Goal: Task Accomplishment & Management: Complete application form

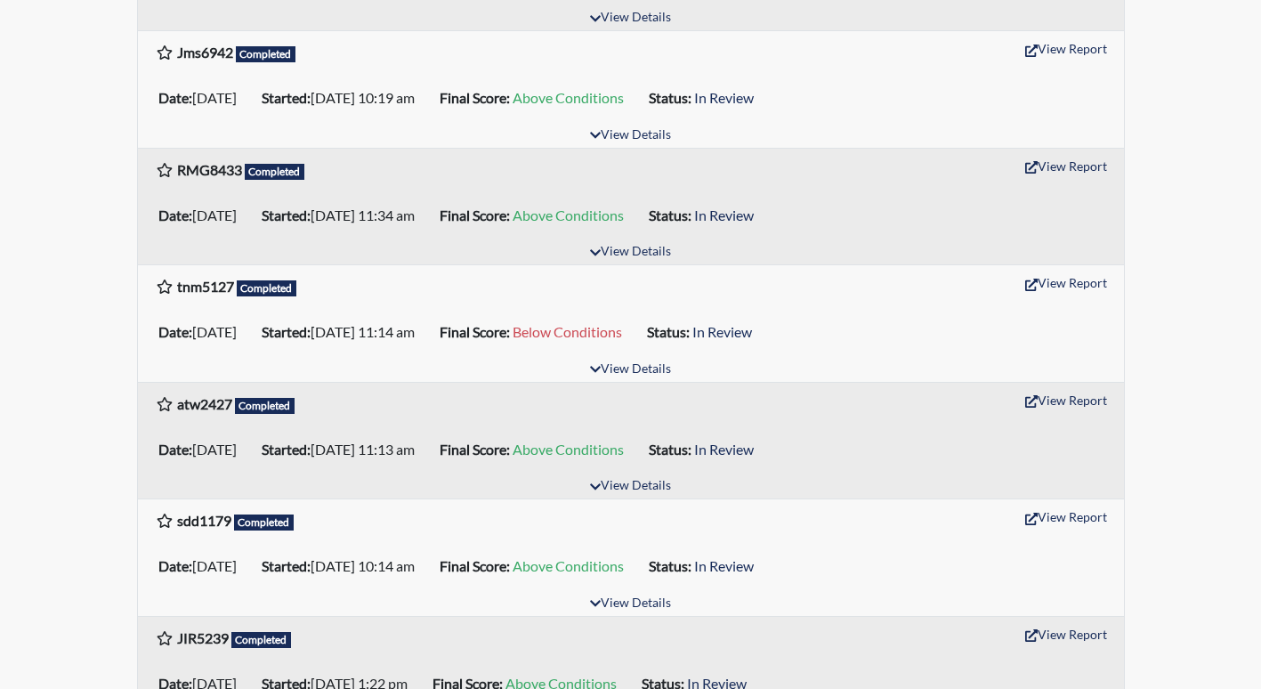
scroll to position [445, 0]
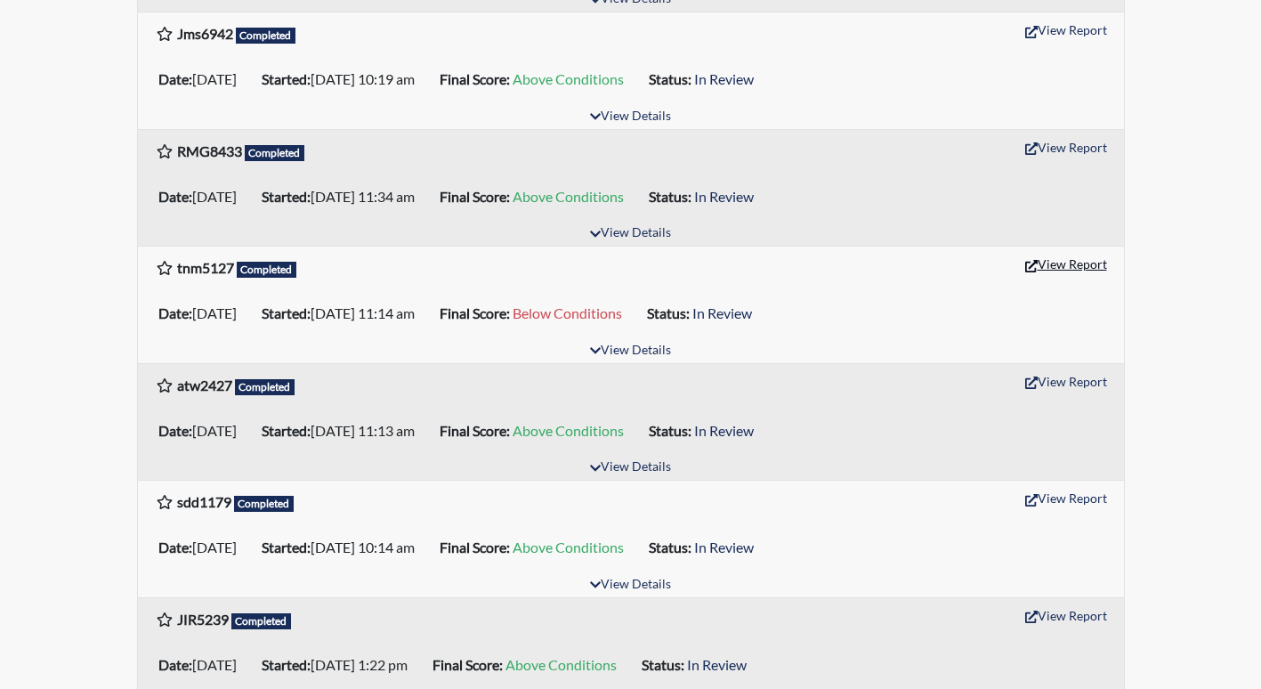
click at [1053, 263] on button "View Report" at bounding box center [1066, 264] width 98 height 28
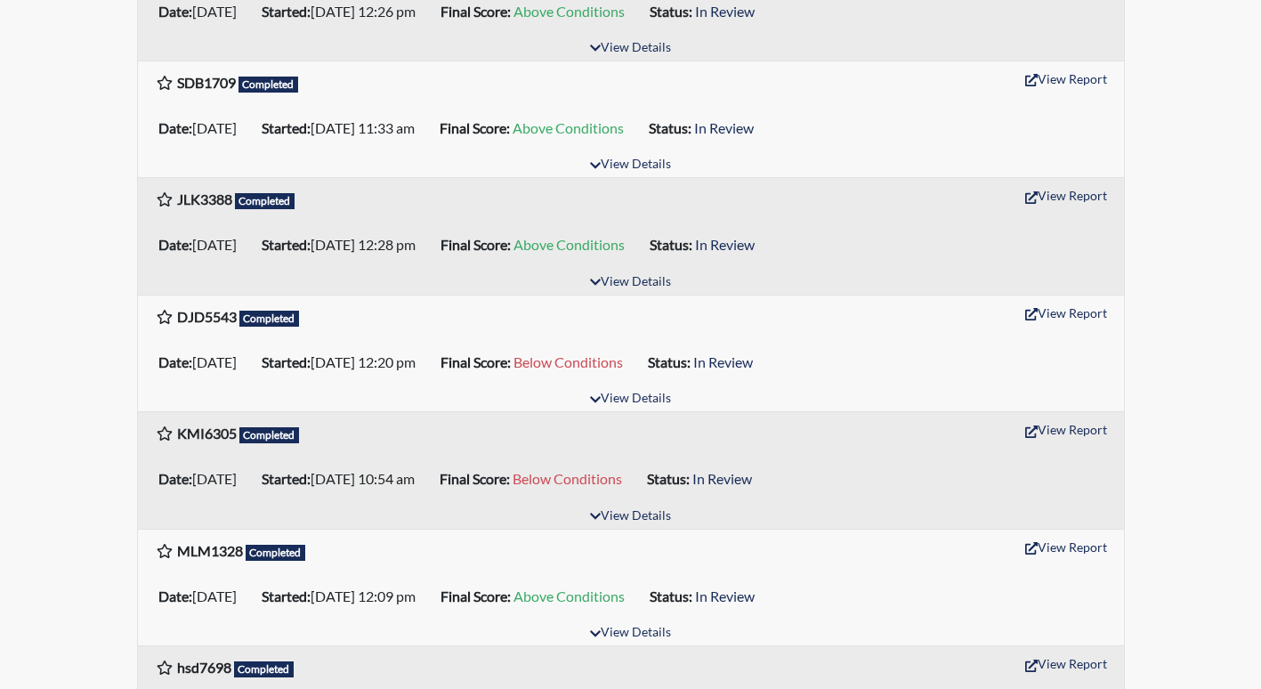
scroll to position [1602, 0]
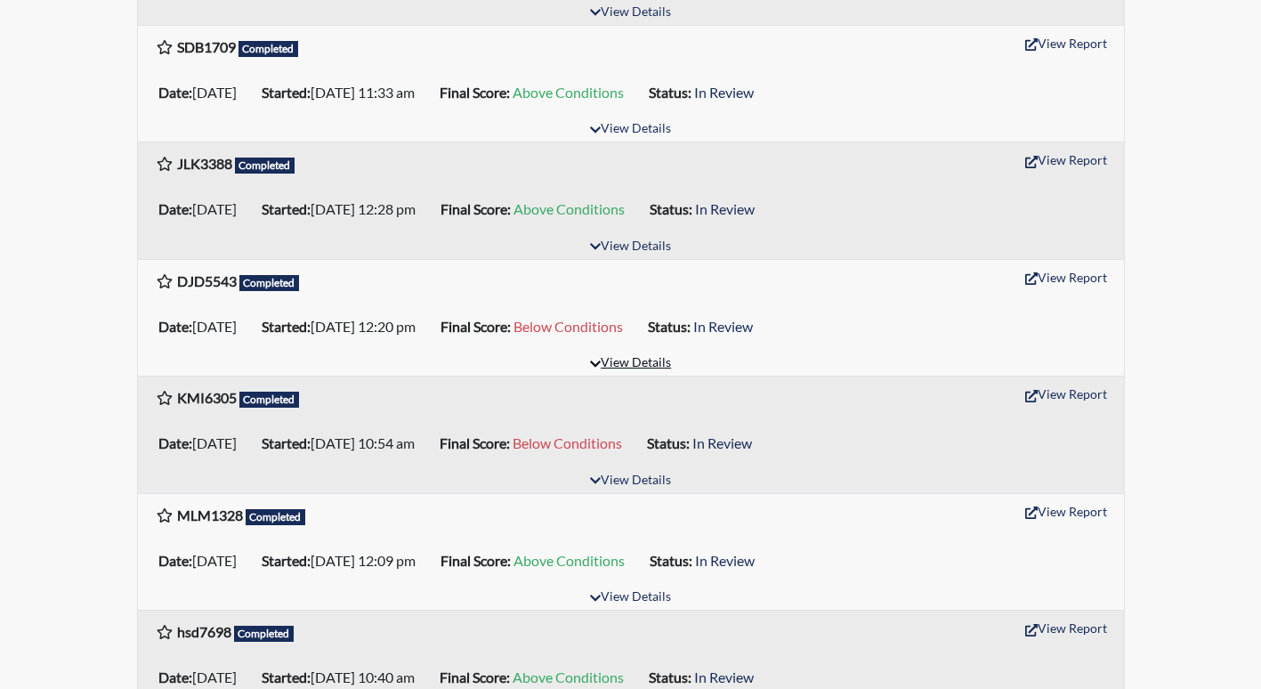
click at [632, 360] on button "View Details" at bounding box center [630, 364] width 97 height 24
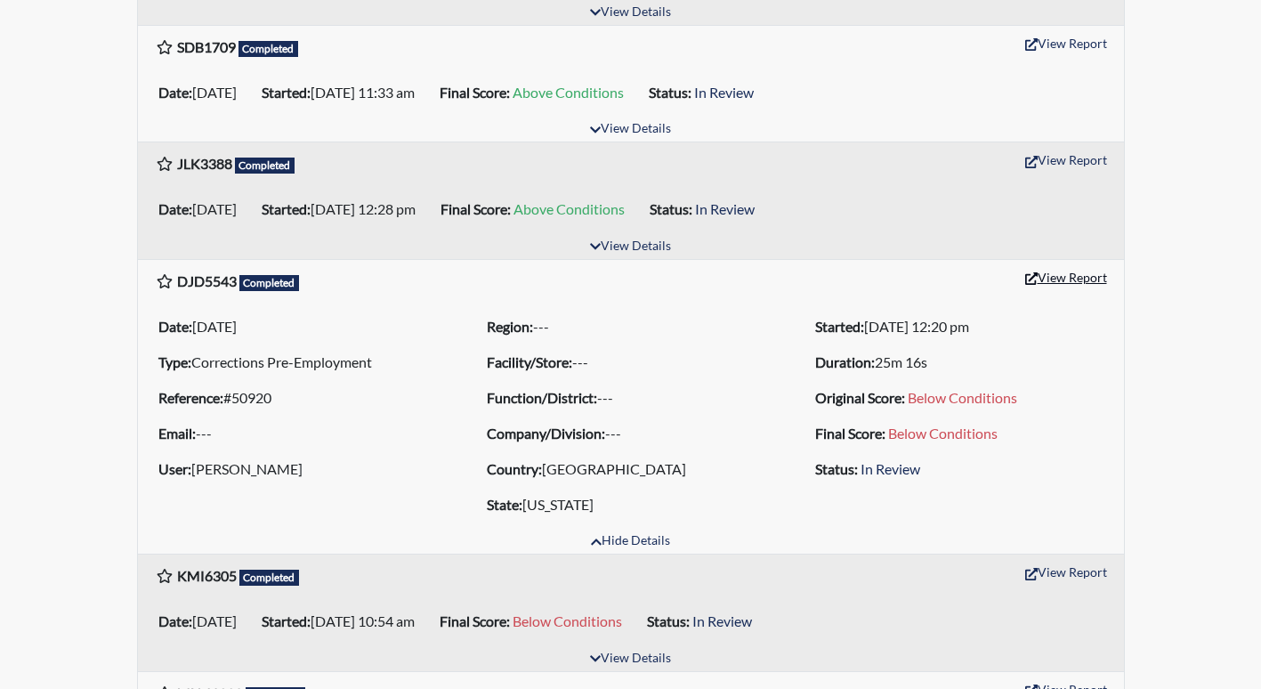
click at [1078, 279] on button "View Report" at bounding box center [1066, 277] width 98 height 28
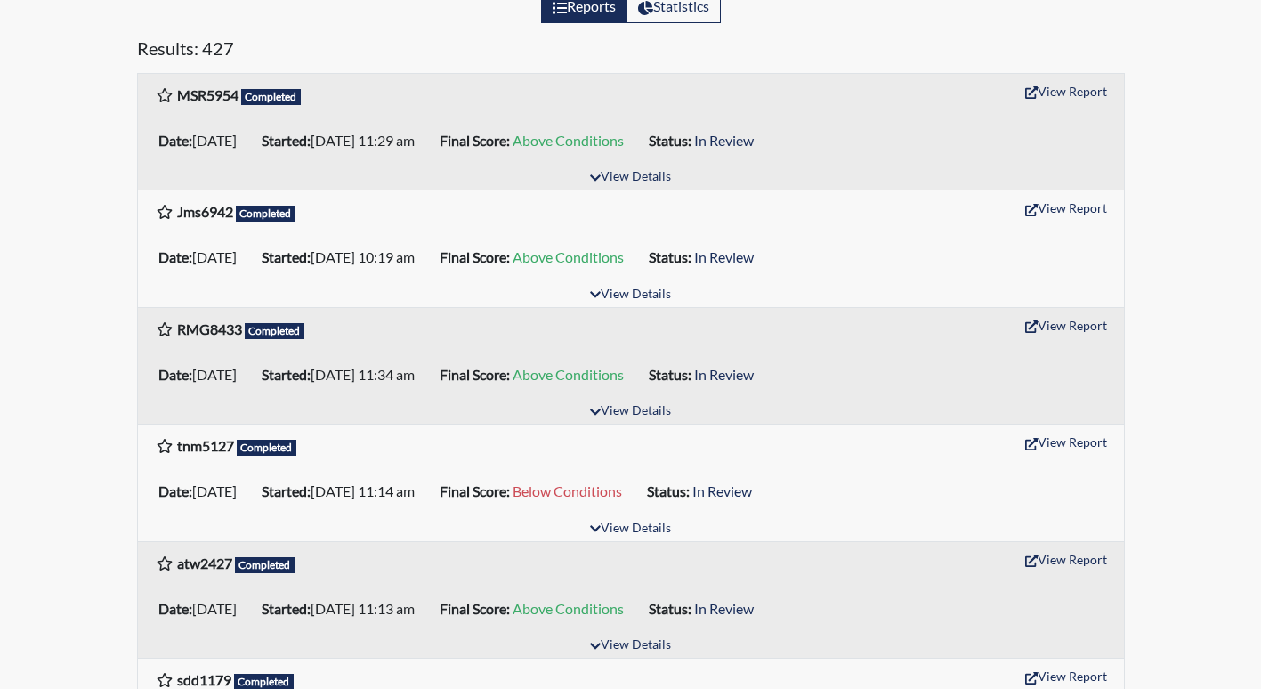
scroll to position [0, 0]
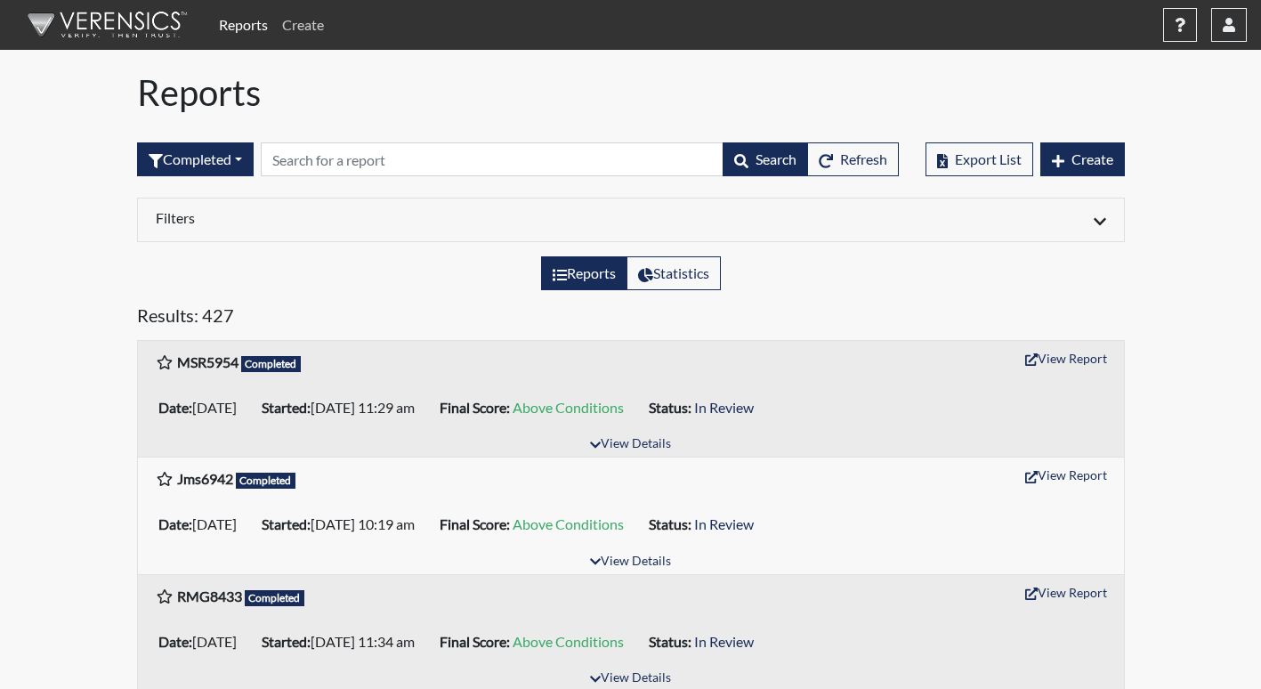
click at [324, 27] on link "Create" at bounding box center [303, 25] width 56 height 36
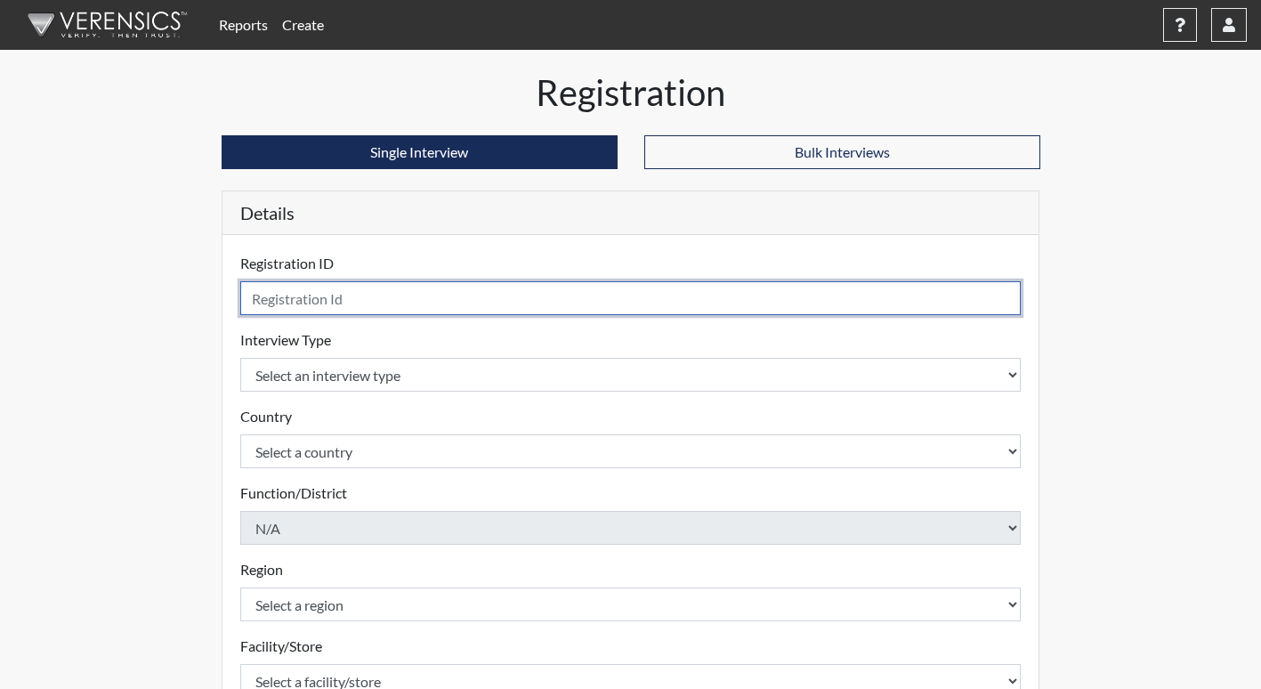
click at [320, 299] on input "text" at bounding box center [630, 298] width 781 height 34
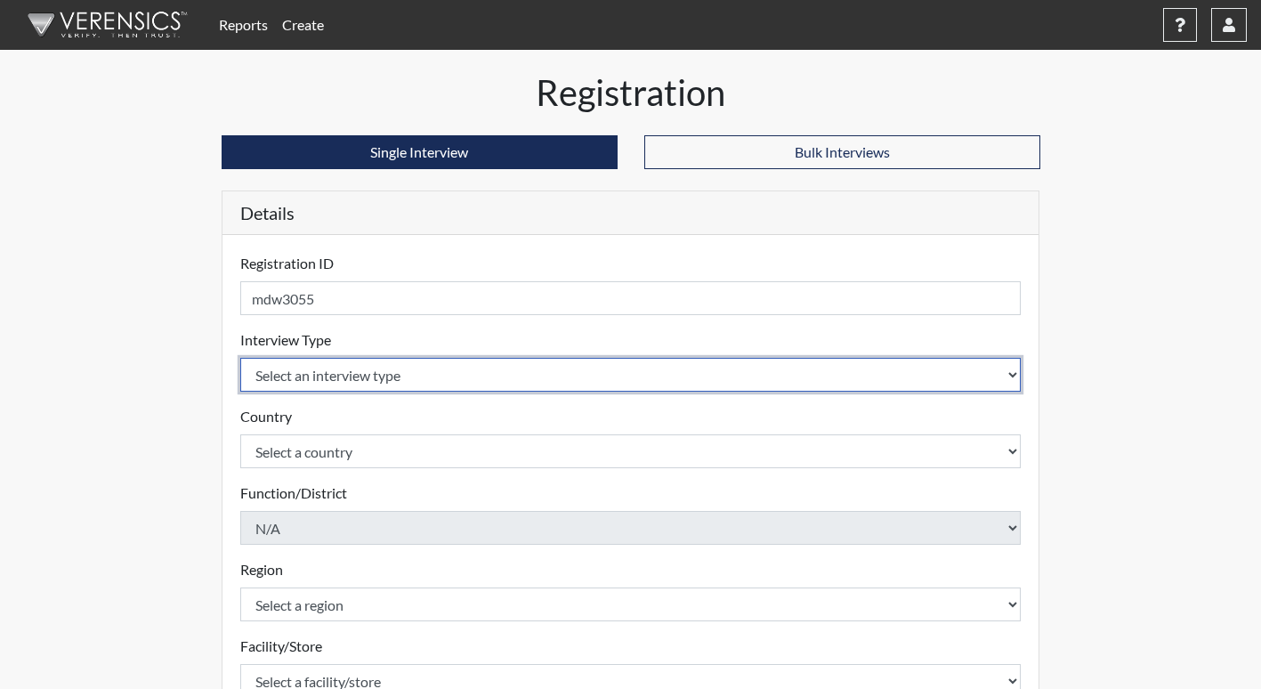
click at [311, 379] on select "Select an interview type Corrections Pre-Employment" at bounding box center [630, 375] width 781 height 34
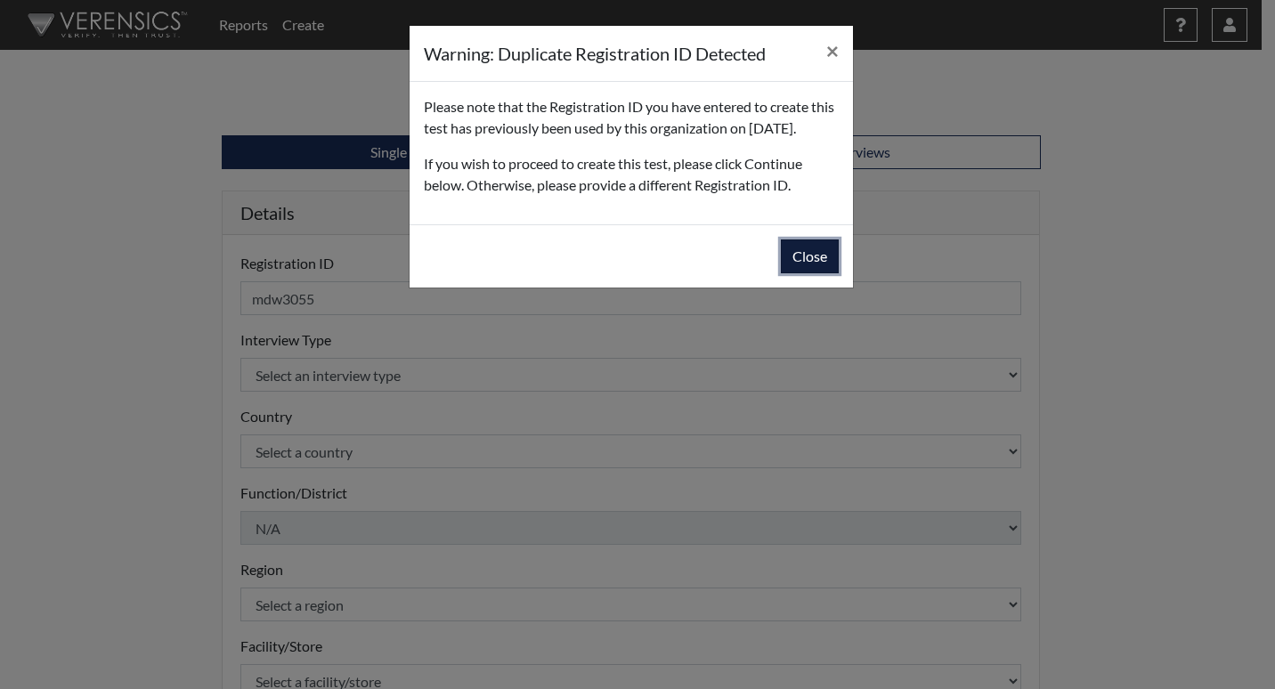
drag, startPoint x: 802, startPoint y: 280, endPoint x: 773, endPoint y: 279, distance: 29.4
click at [797, 273] on button "Close" at bounding box center [810, 256] width 58 height 34
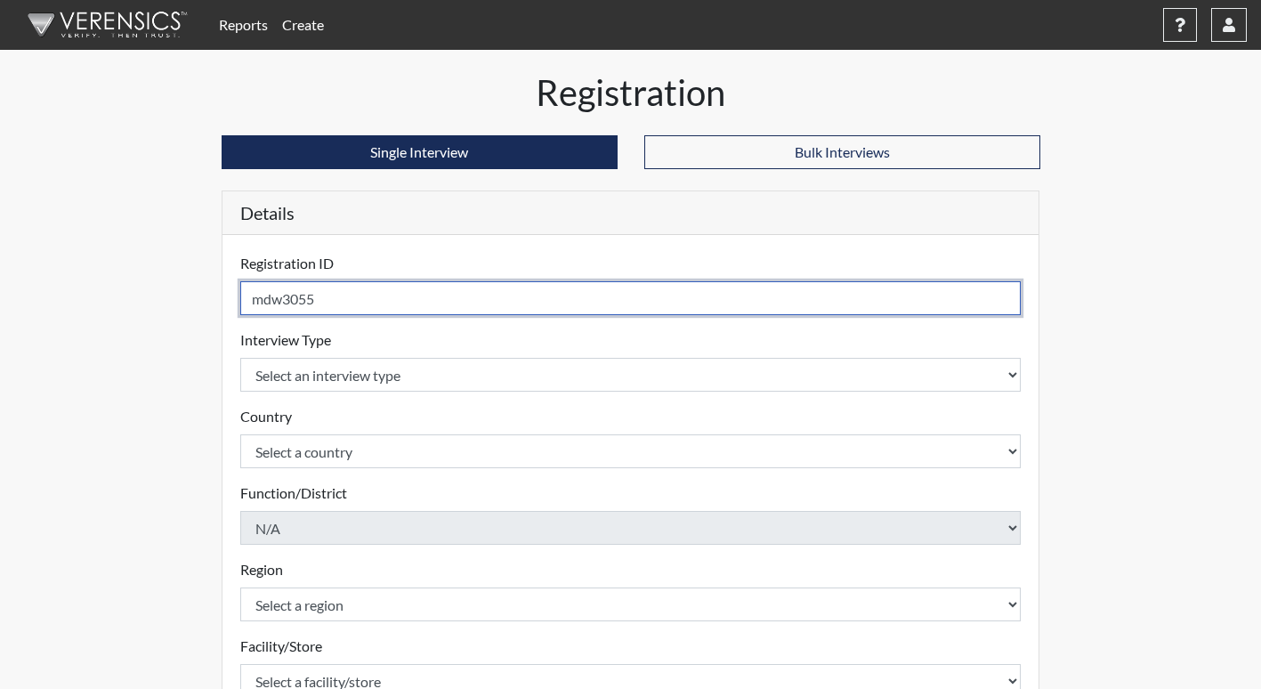
click at [284, 302] on input "mdw3055" at bounding box center [630, 298] width 781 height 34
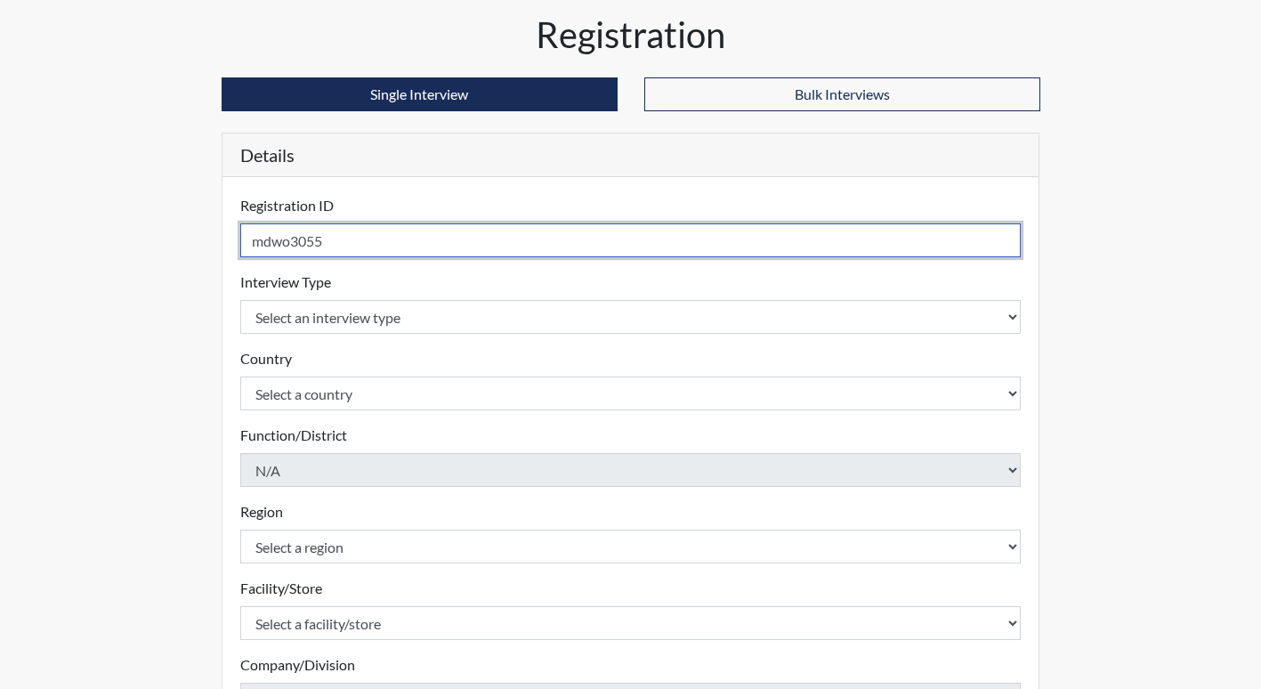
scroll to position [178, 0]
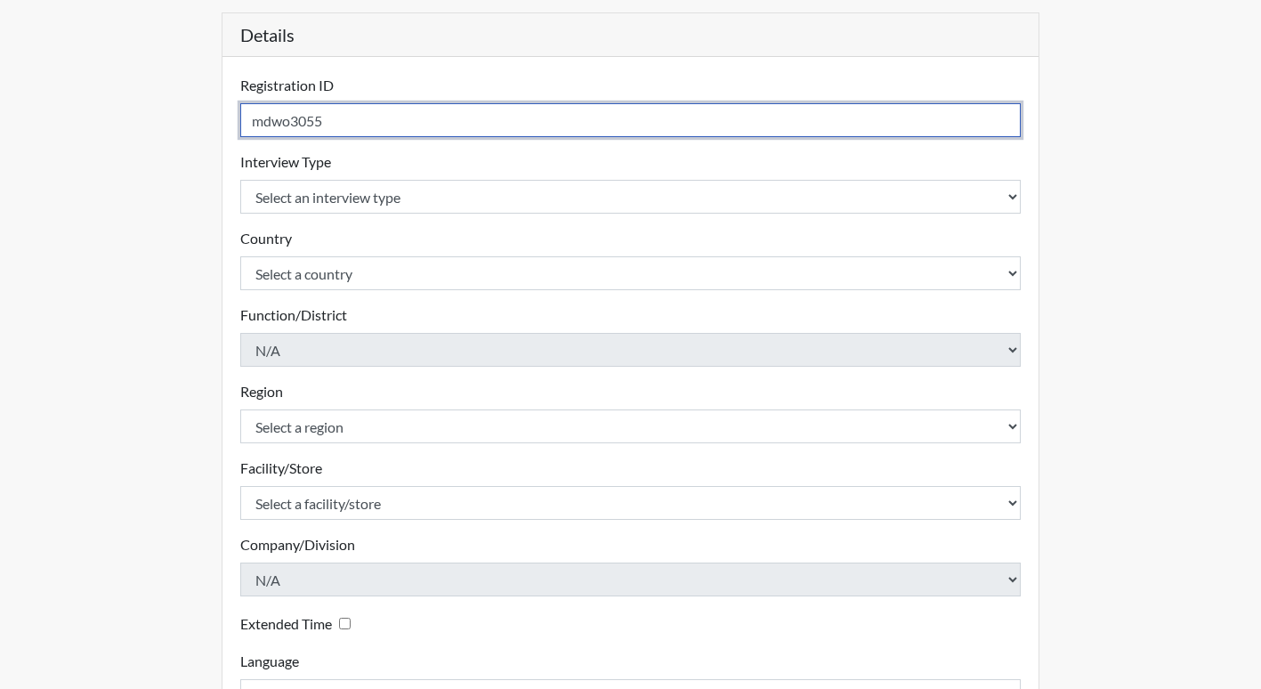
type input "mdwo3055"
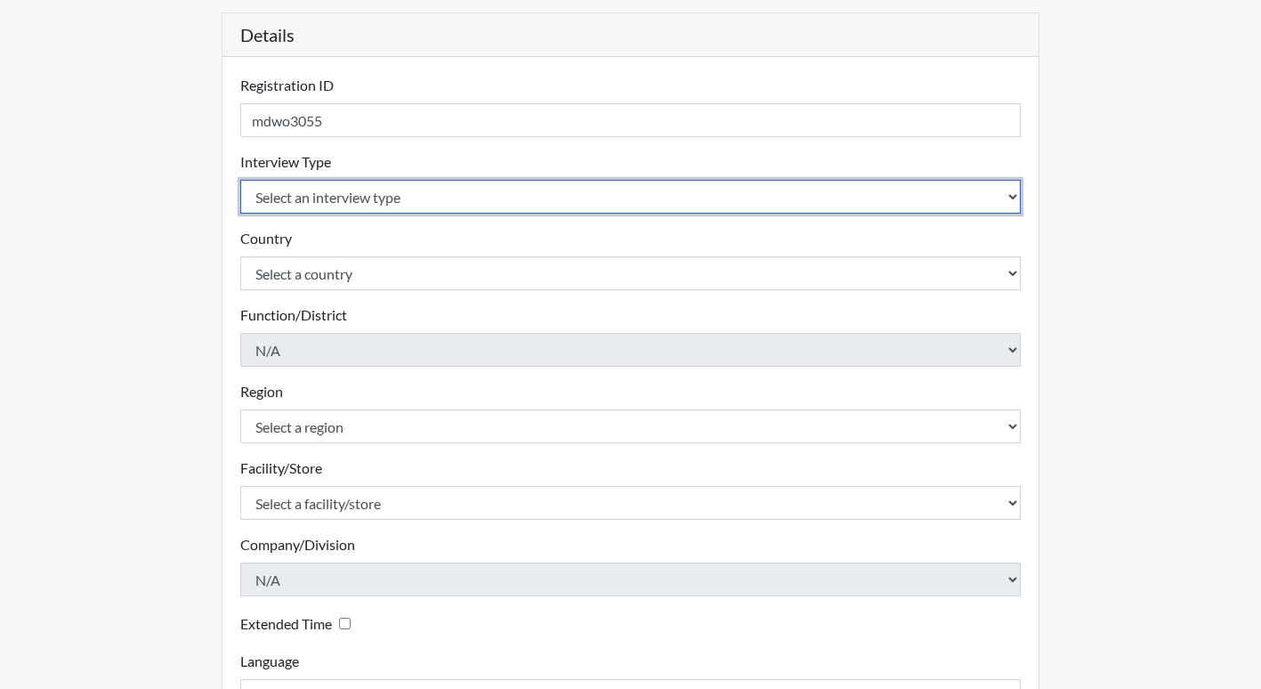
click at [372, 188] on select "Select an interview type Corrections Pre-Employment" at bounding box center [630, 197] width 781 height 34
select select "ff733e93-e1bf-11ea-9c9f-0eff0cf7eb8f"
click at [240, 180] on select "Select an interview type Corrections Pre-Employment" at bounding box center [630, 197] width 781 height 34
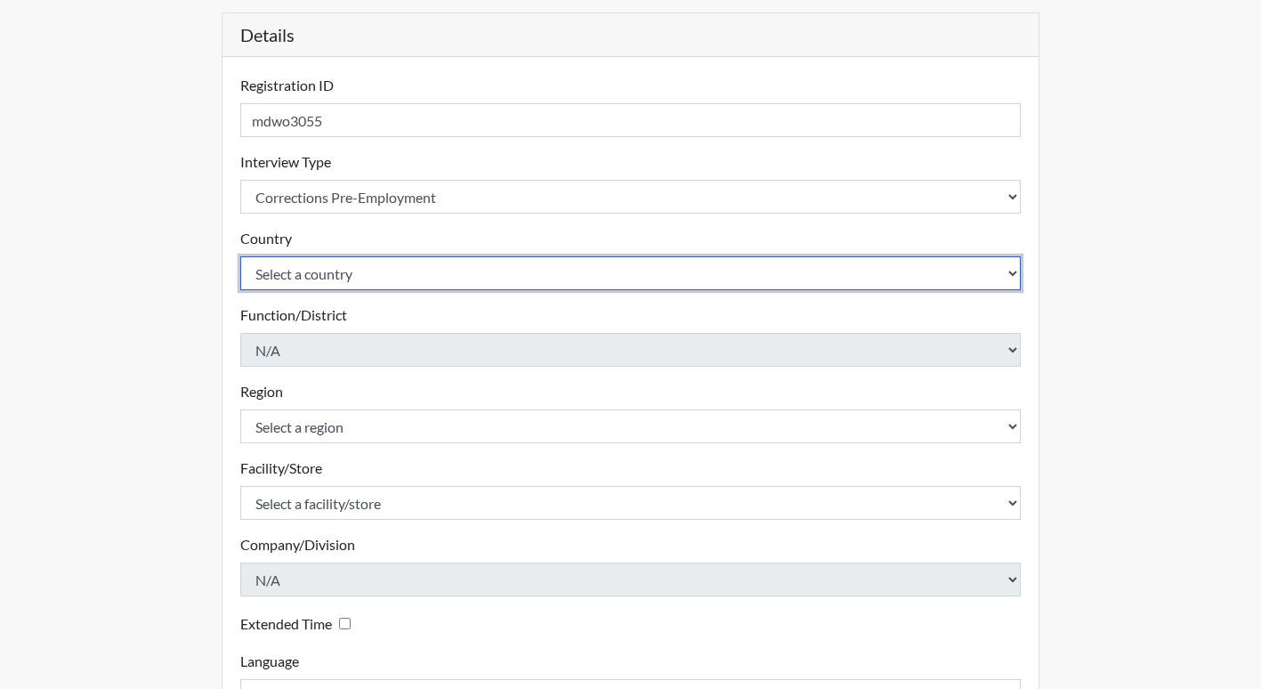
click at [327, 263] on select "Select a country [GEOGRAPHIC_DATA] [GEOGRAPHIC_DATA]" at bounding box center [630, 273] width 781 height 34
select select "united-states-of-[GEOGRAPHIC_DATA]"
click at [240, 256] on select "Select a country [GEOGRAPHIC_DATA] [GEOGRAPHIC_DATA]" at bounding box center [630, 273] width 781 height 34
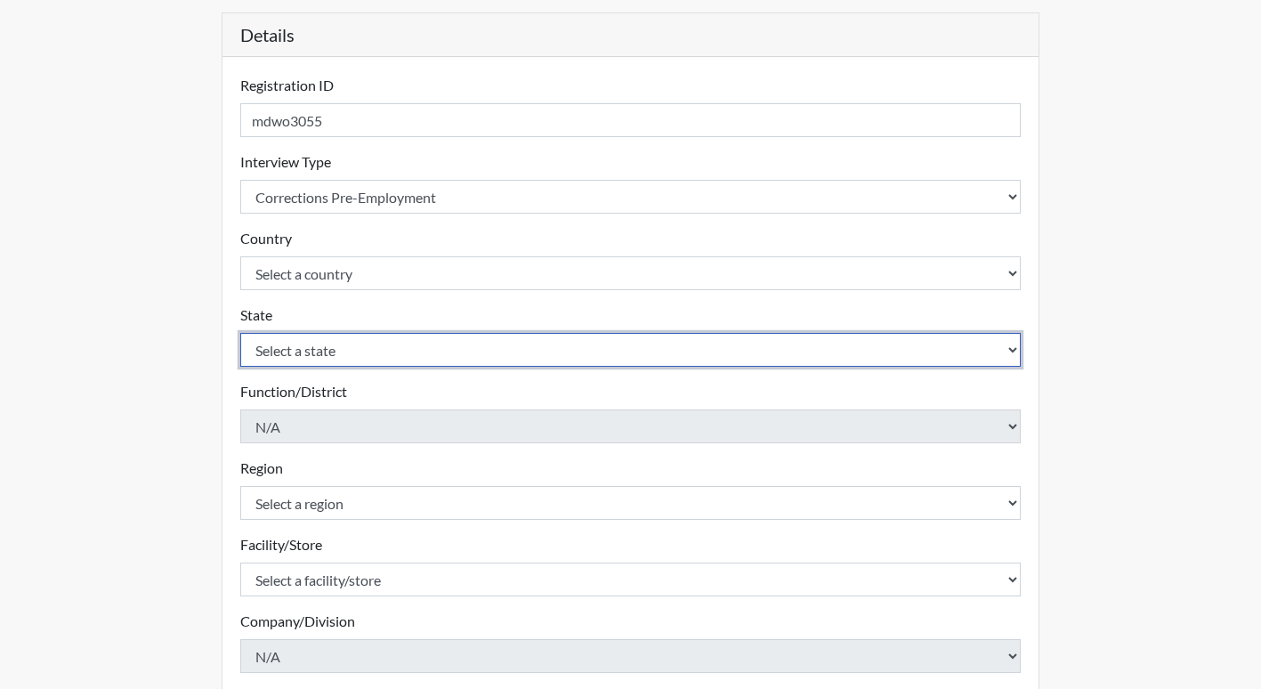
click at [292, 350] on select "Select a state [US_STATE] [US_STATE] [US_STATE] [US_STATE] [US_STATE] [US_STATE…" at bounding box center [630, 350] width 781 height 34
select select "GA"
click at [240, 333] on select "Select a state [US_STATE] [US_STATE] [US_STATE] [US_STATE] [US_STATE] [US_STATE…" at bounding box center [630, 350] width 781 height 34
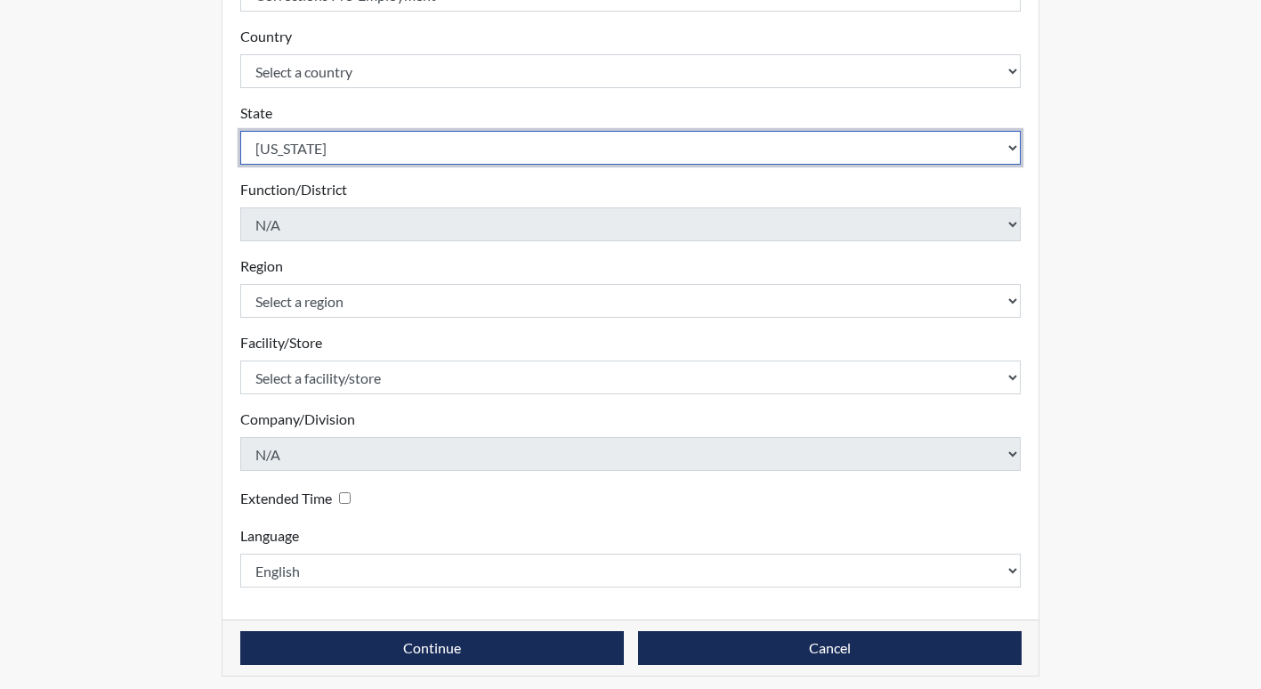
scroll to position [389, 0]
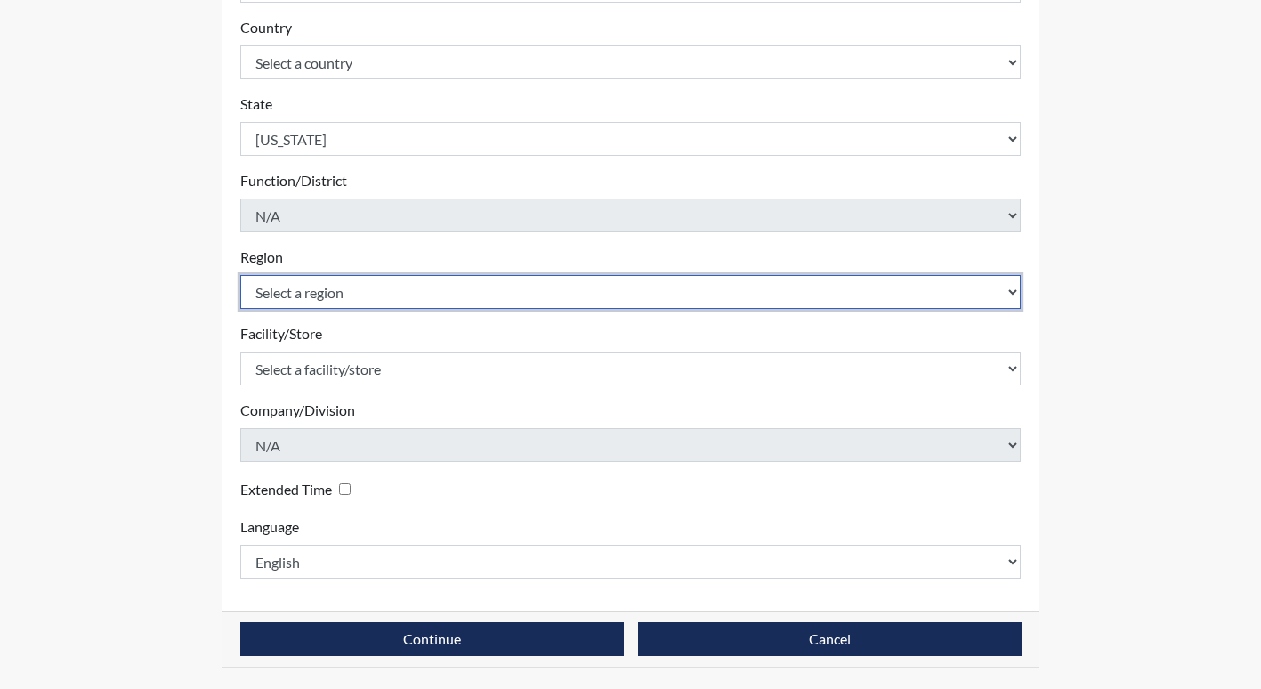
click at [267, 305] on select "Select a region [GEOGRAPHIC_DATA]" at bounding box center [630, 292] width 781 height 34
select select "51976826-f18e-4b67-8d3b-b0a0fa2f97ff"
click at [240, 275] on select "Select a region [GEOGRAPHIC_DATA]" at bounding box center [630, 292] width 781 height 34
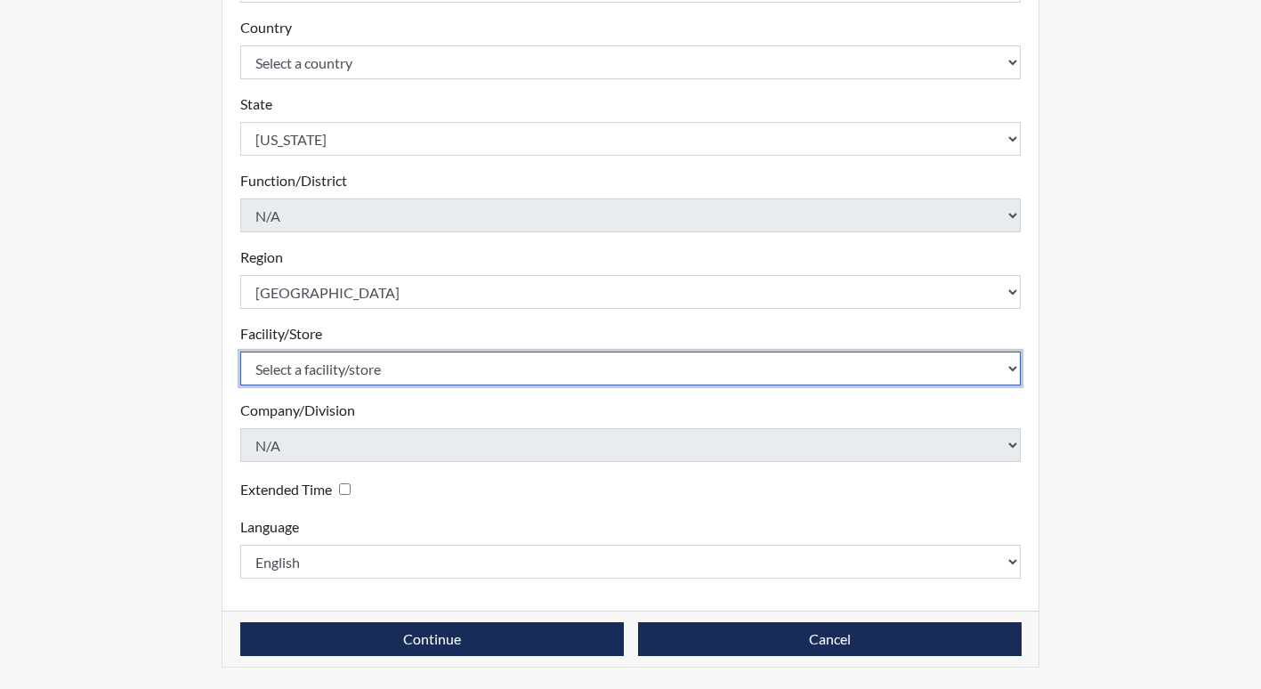
click at [292, 371] on select "Select a facility/store [PERSON_NAME]" at bounding box center [630, 369] width 781 height 34
select select "26626ab7-56a1-437f-96f2-2870d0fac929"
click at [240, 352] on select "Select a facility/store [PERSON_NAME]" at bounding box center [630, 369] width 781 height 34
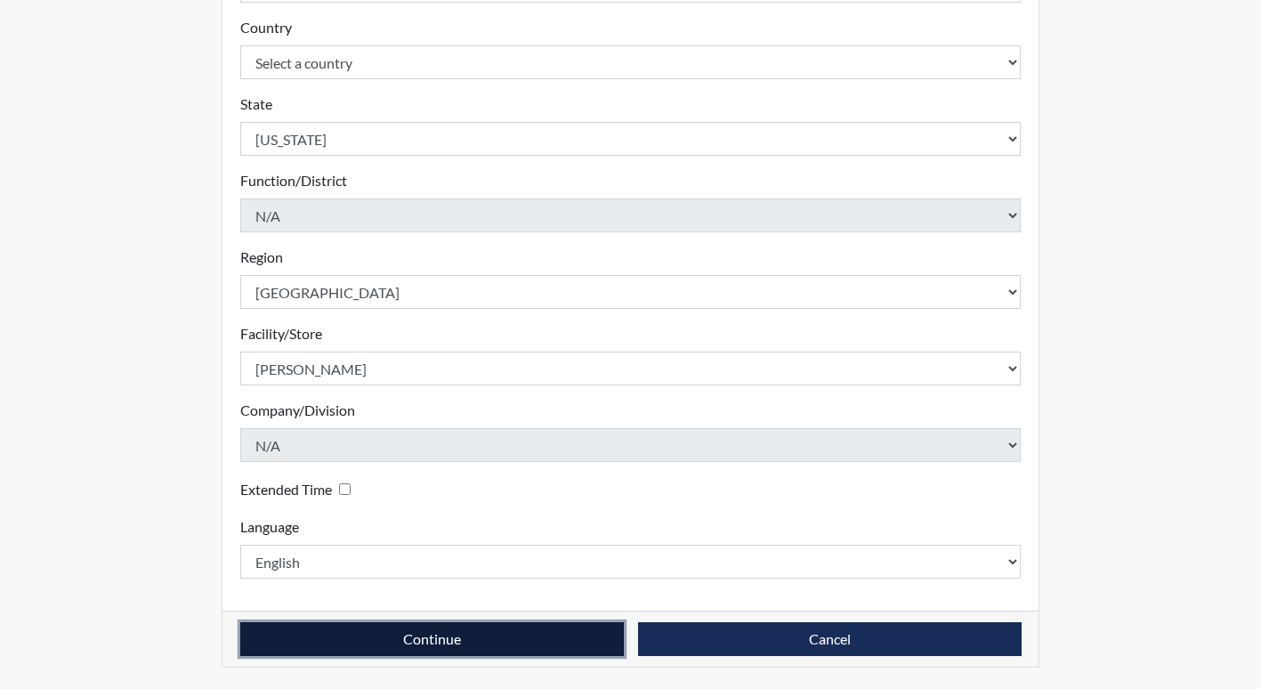
click at [498, 644] on button "Continue" at bounding box center [432, 639] width 384 height 34
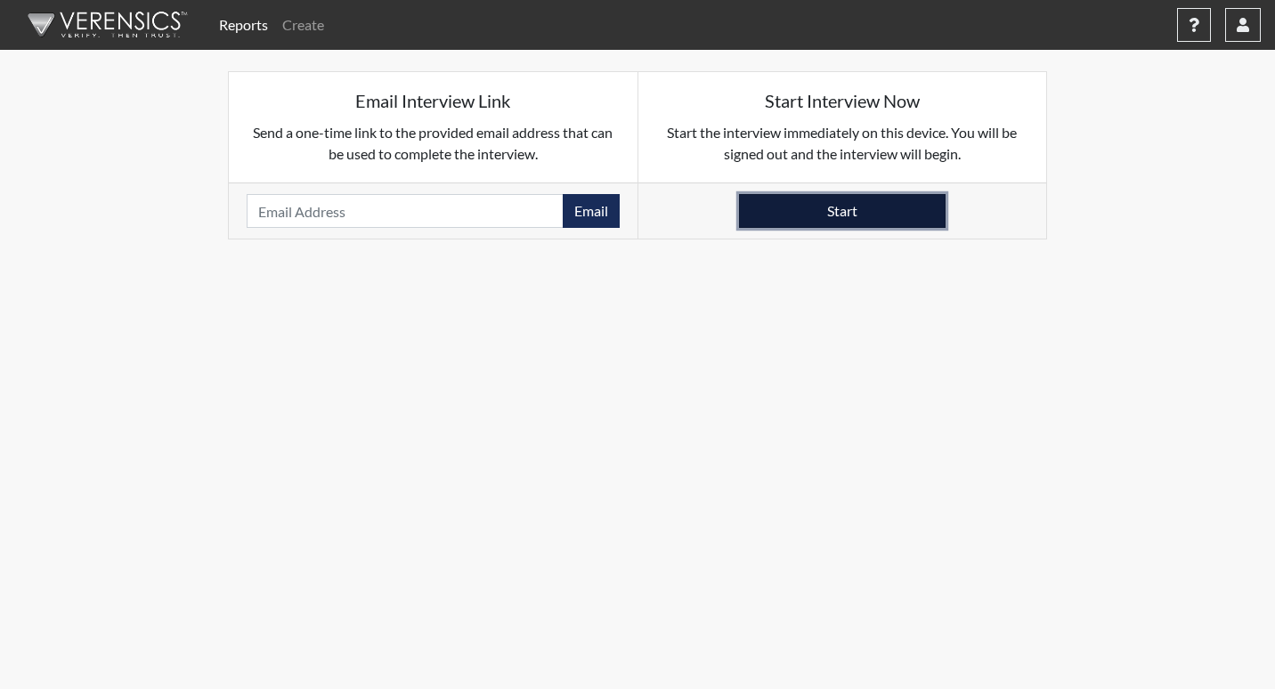
click at [846, 202] on button "Start" at bounding box center [842, 211] width 206 height 34
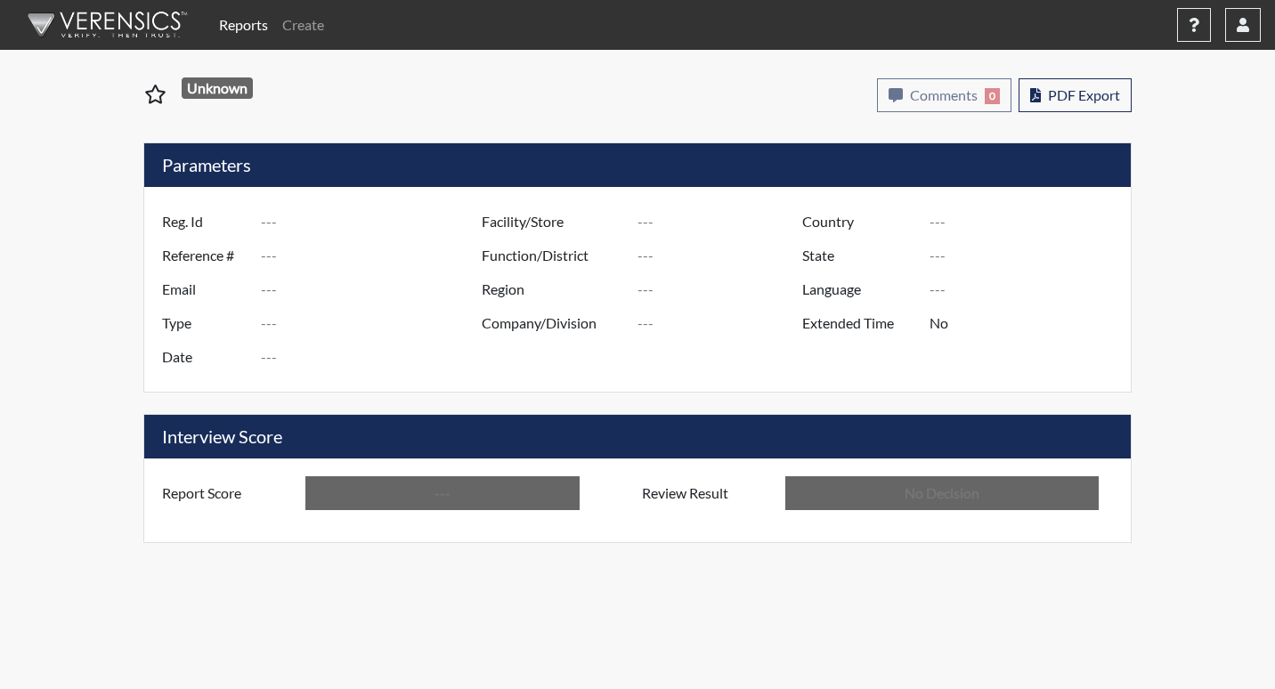
type input "tnm5127"
type input "51257"
type input "---"
type input "Corrections Pre-Employment"
type input "Sep 12, 2025"
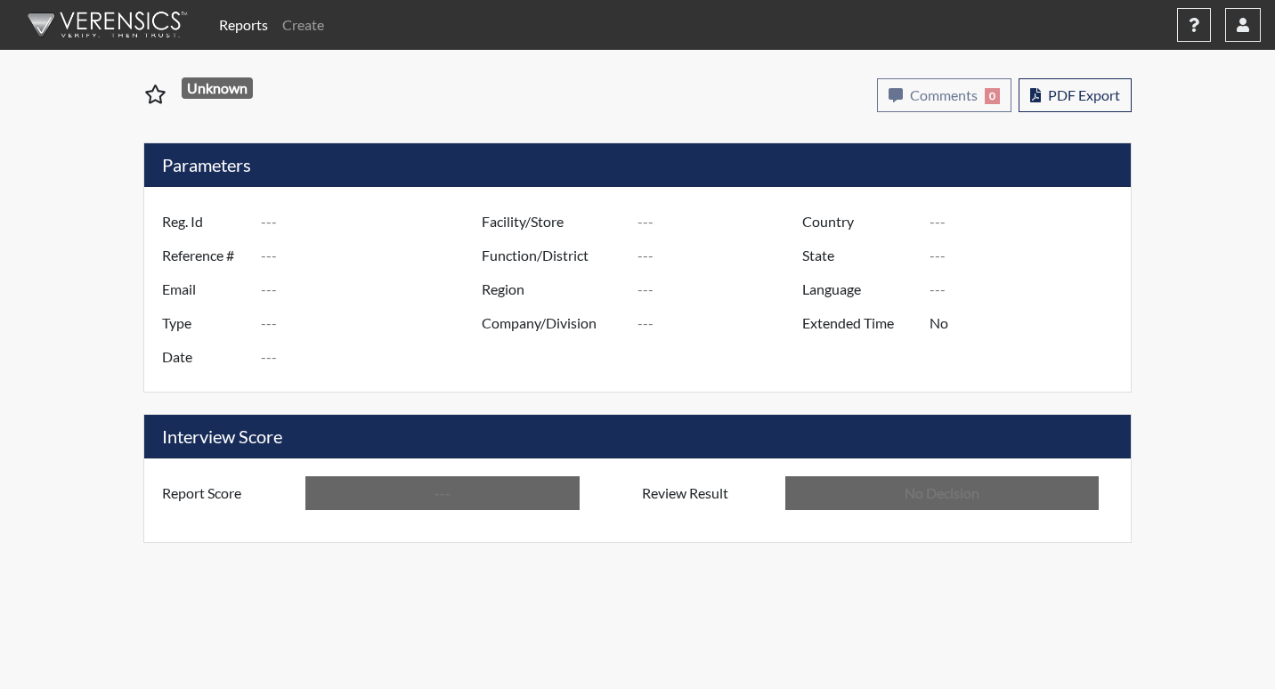
type input "[PERSON_NAME]"
type input "[GEOGRAPHIC_DATA]"
type input "[US_STATE]"
type input "English"
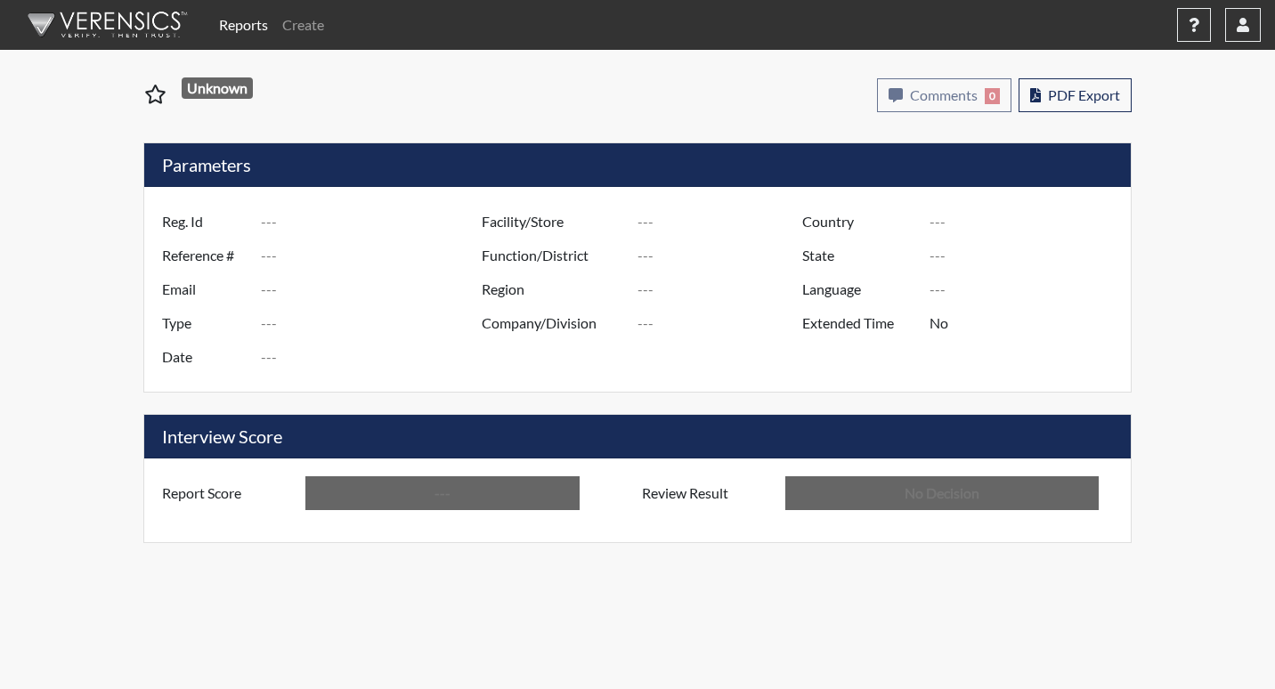
type input "Below Conditions"
type input "In Review"
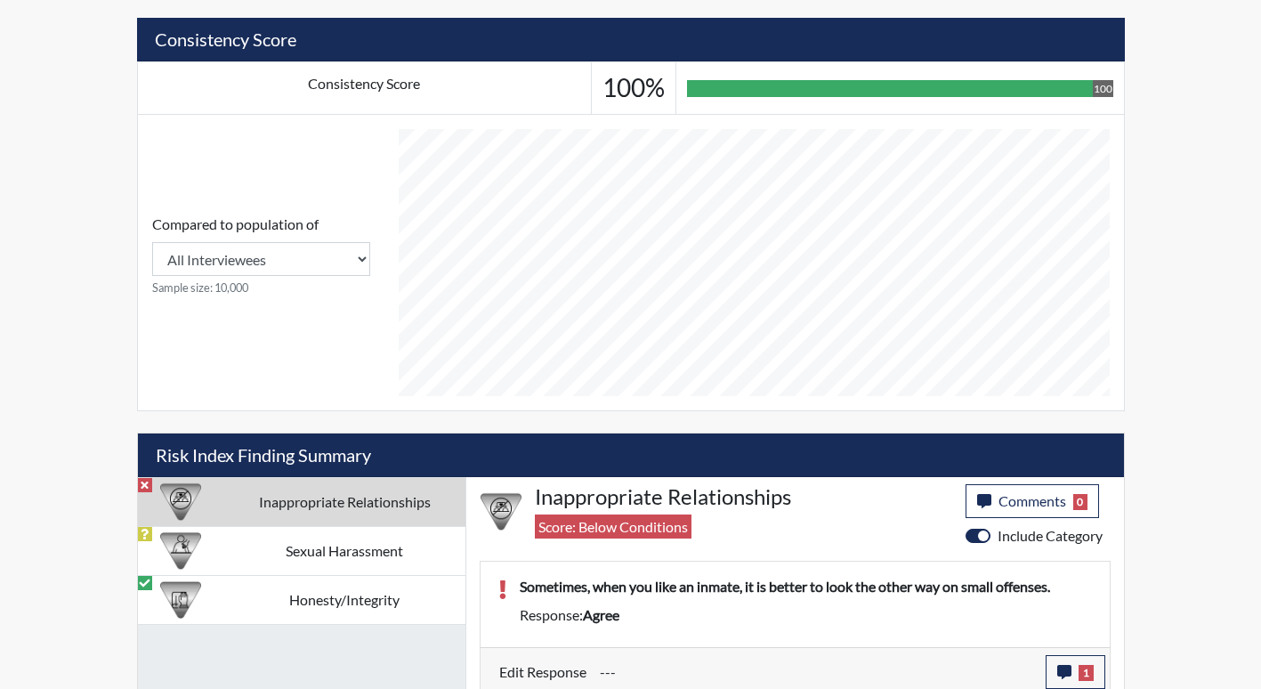
scroll to position [653, 0]
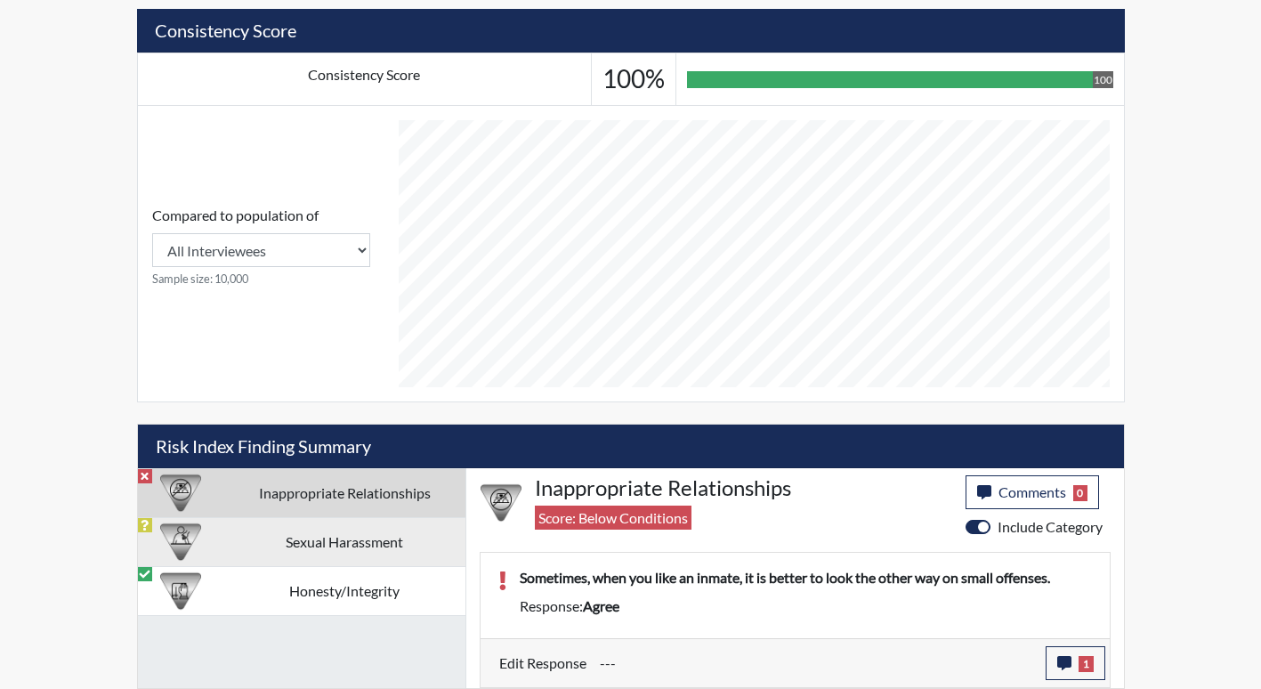
click at [334, 543] on td "Sexual Harassment" at bounding box center [344, 541] width 241 height 49
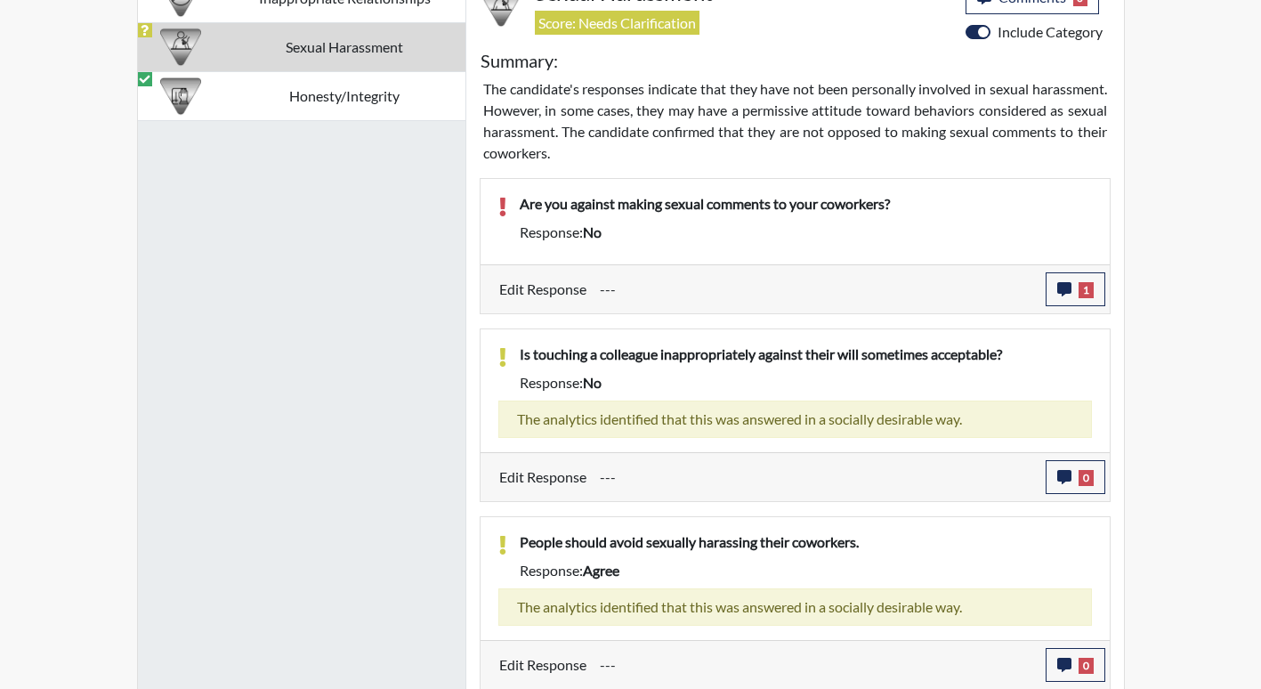
scroll to position [1150, 0]
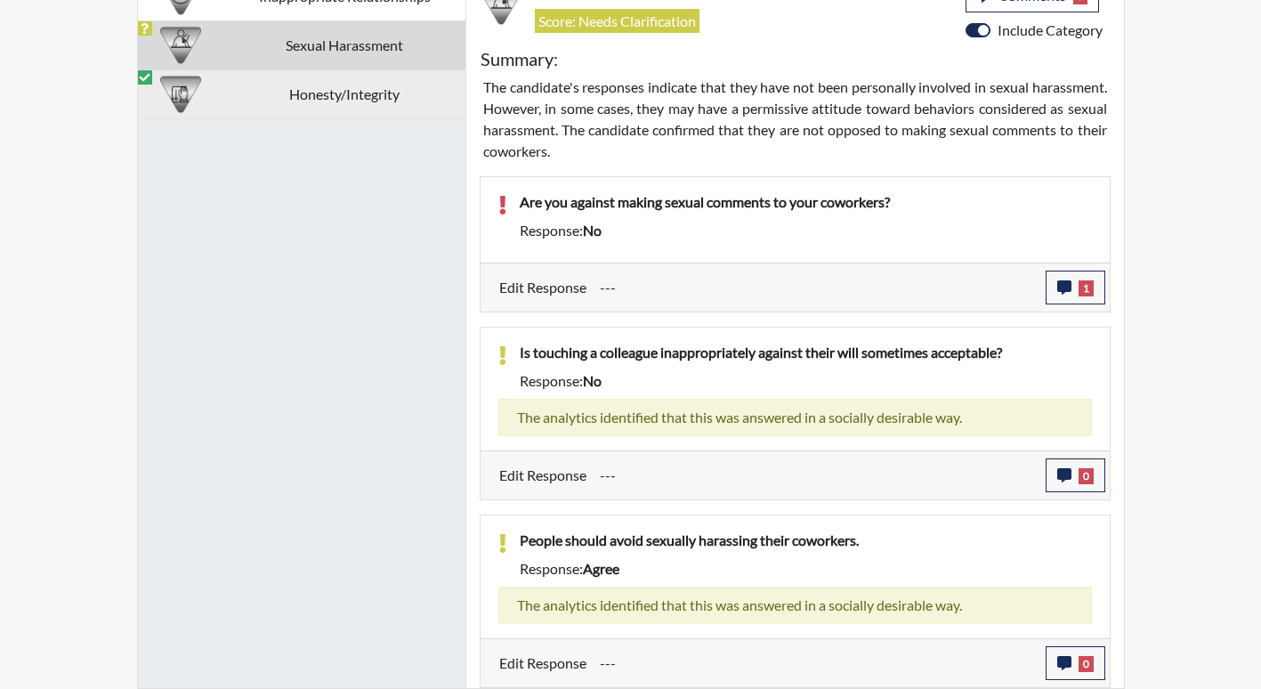
click at [377, 87] on td "Honesty/Integrity" at bounding box center [344, 93] width 241 height 49
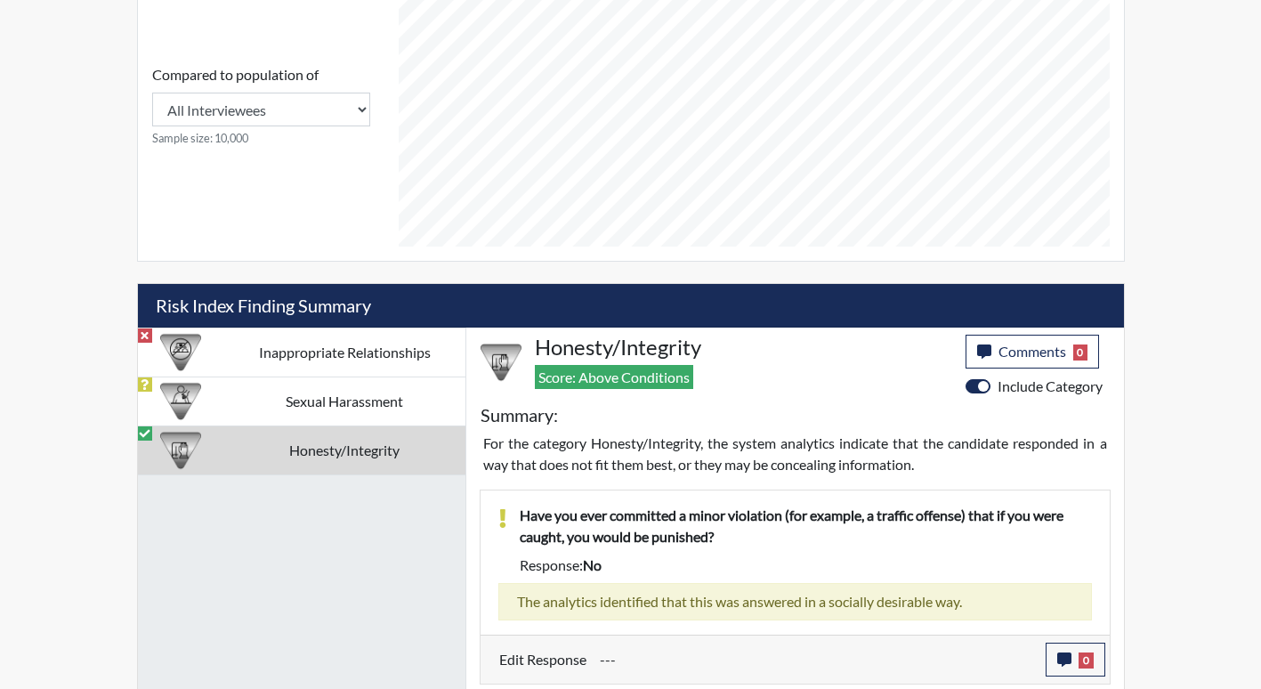
scroll to position [616, 0]
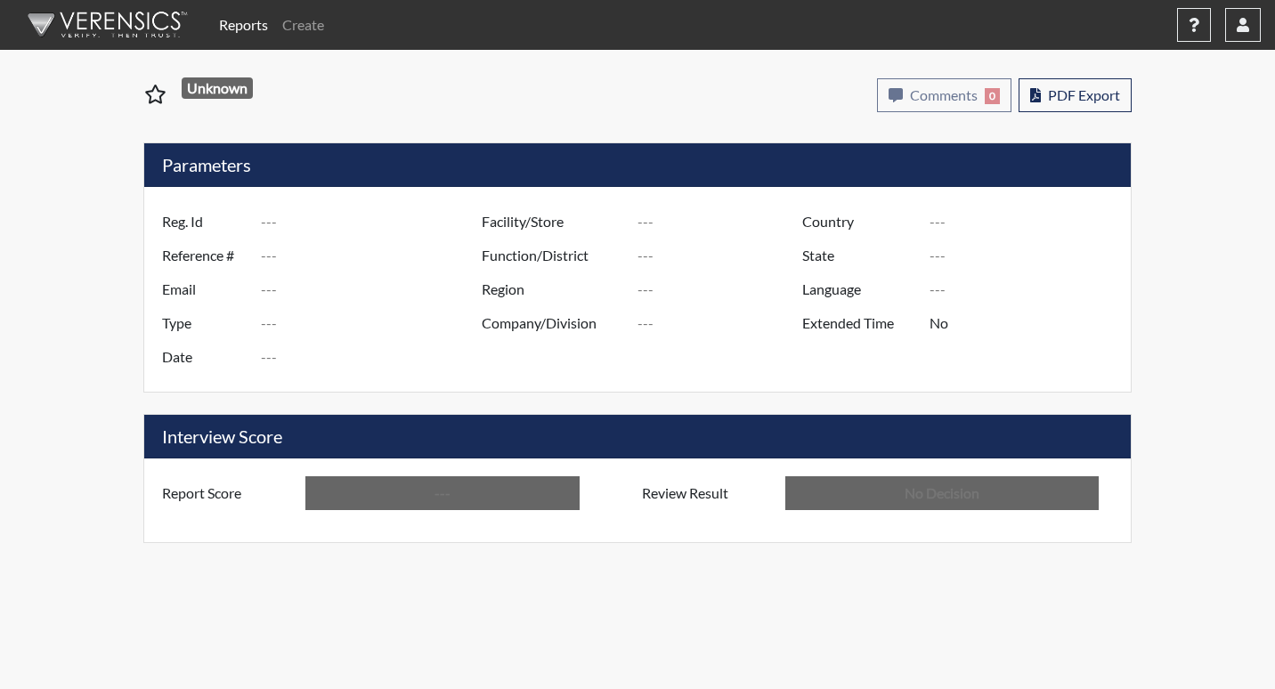
type input "DJD5543"
type input "50920"
type input "---"
type input "Corrections Pre-Employment"
type input "Aug 25, 2025"
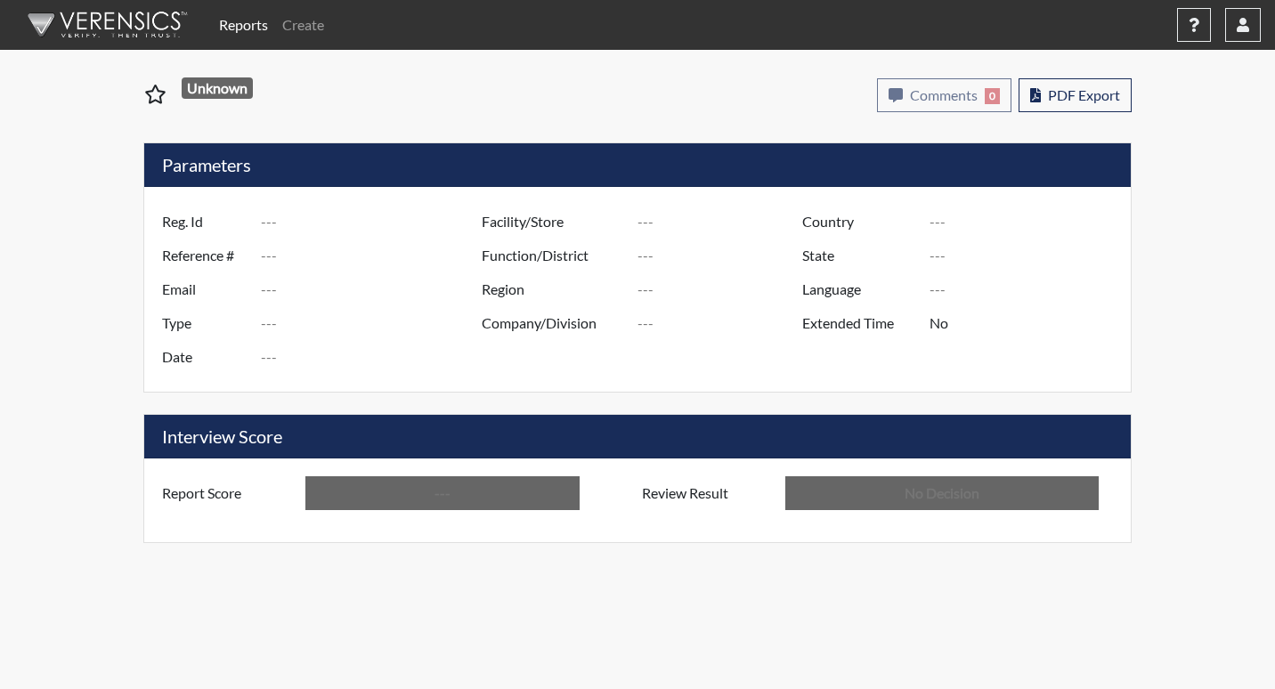
type input "[GEOGRAPHIC_DATA]"
type input "[US_STATE]"
type input "English"
type input "Below Conditions"
type input "In Review"
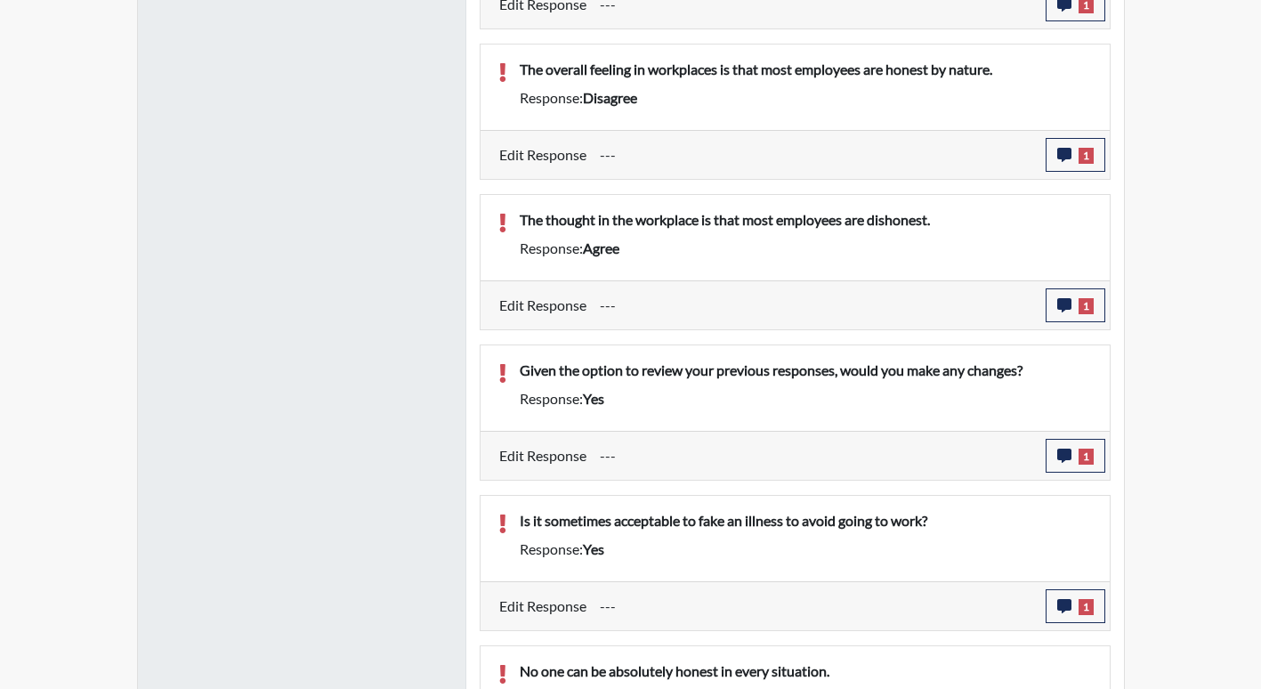
scroll to position [2047, 0]
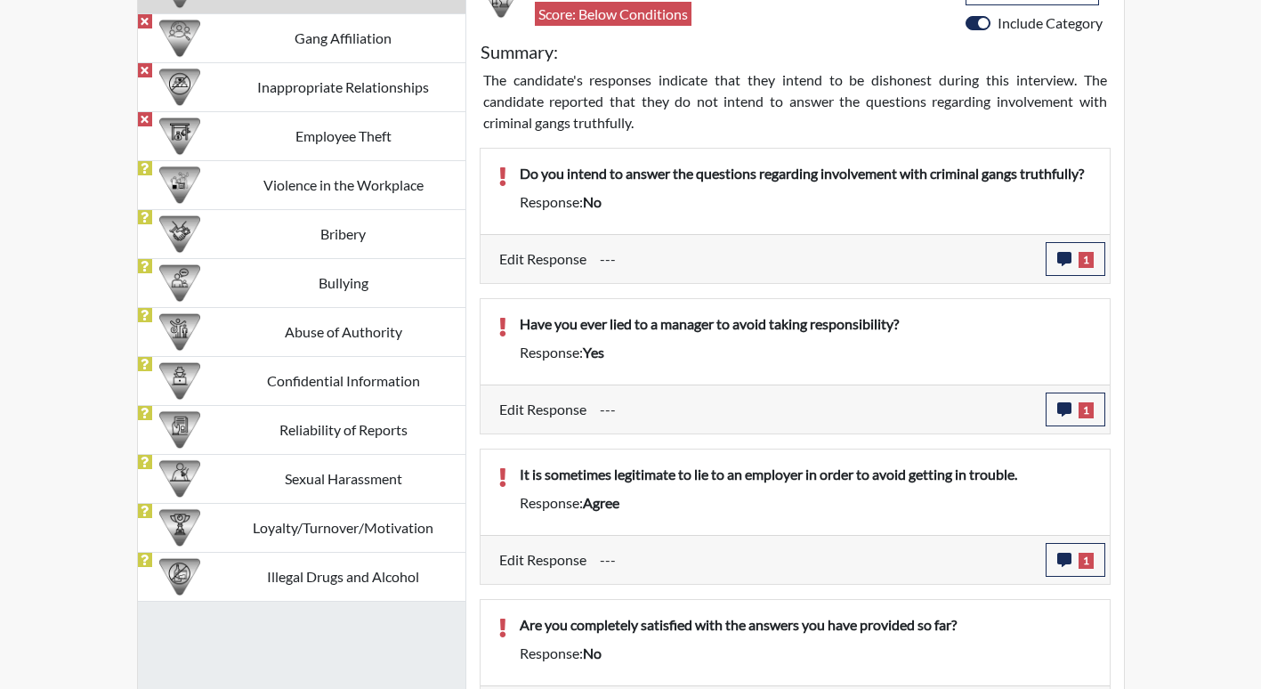
click at [356, 84] on td "Inappropriate Relationships" at bounding box center [344, 86] width 244 height 49
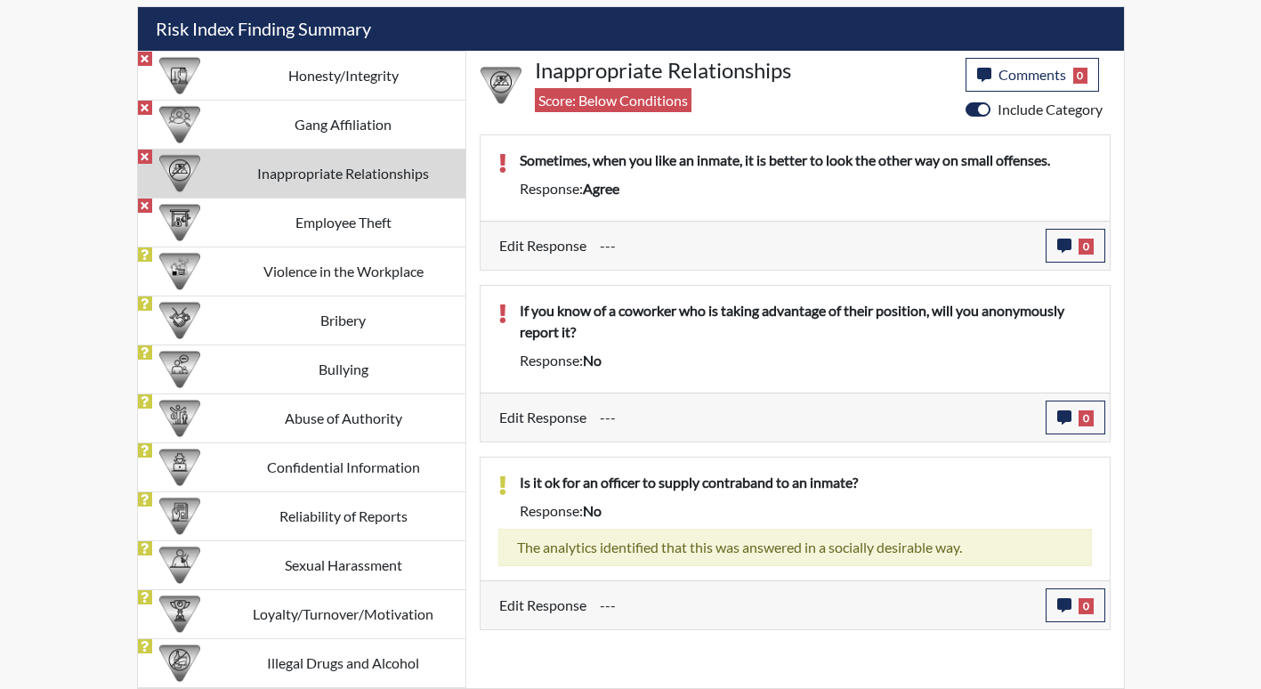
click at [372, 153] on td "Inappropriate Relationships" at bounding box center [344, 173] width 244 height 49
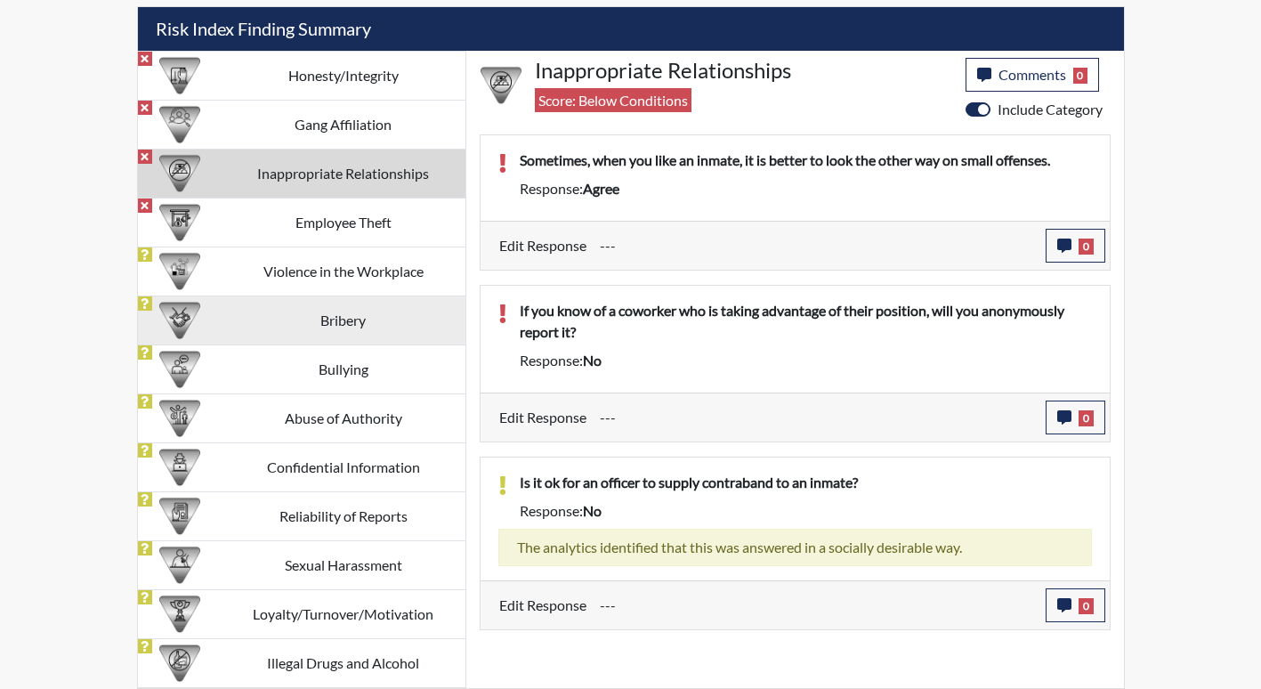
click at [365, 213] on td "Employee Theft" at bounding box center [344, 222] width 244 height 49
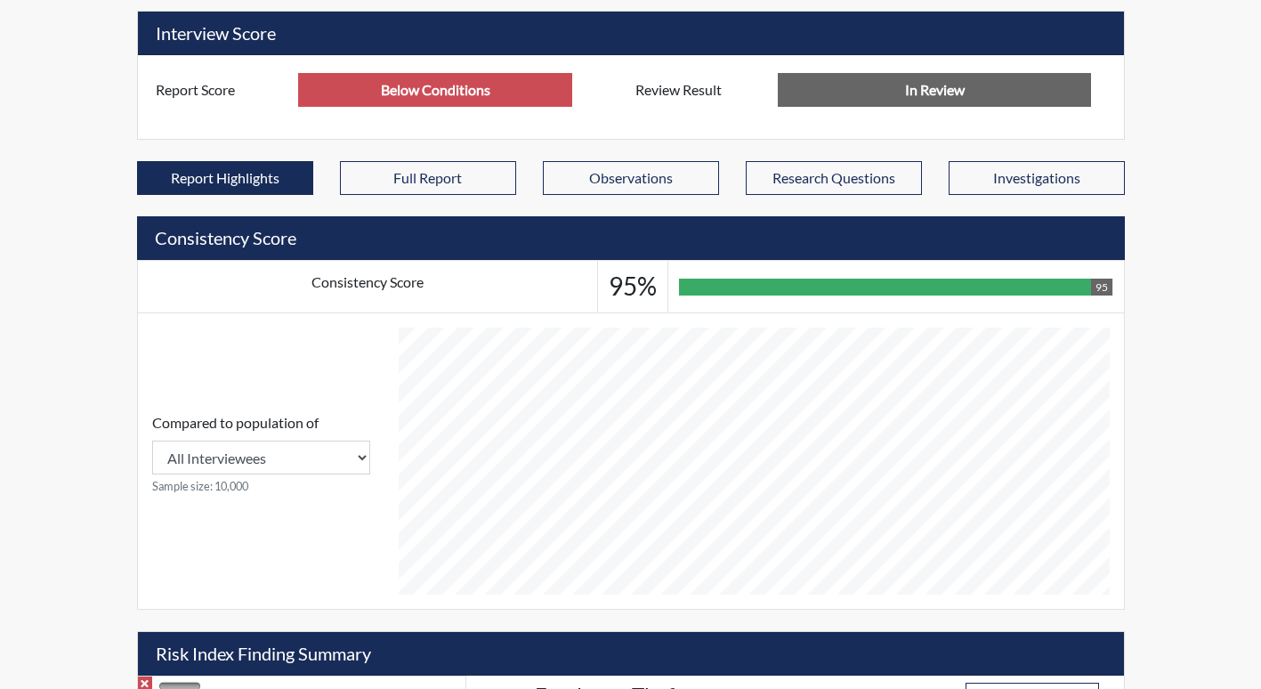
scroll to position [445, 0]
